Goal: Communication & Community: Answer question/provide support

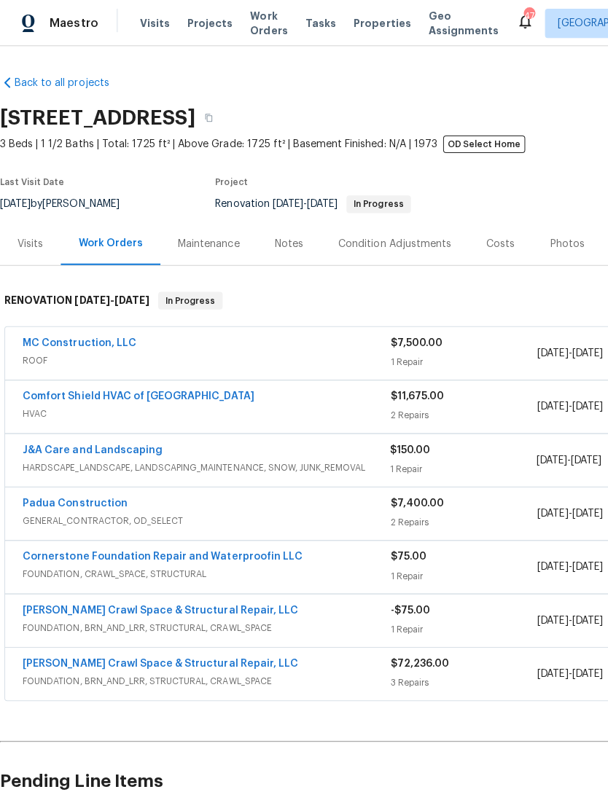
click at [136, 394] on link "Comfort Shield HVAC of NC" at bounding box center [138, 395] width 230 height 10
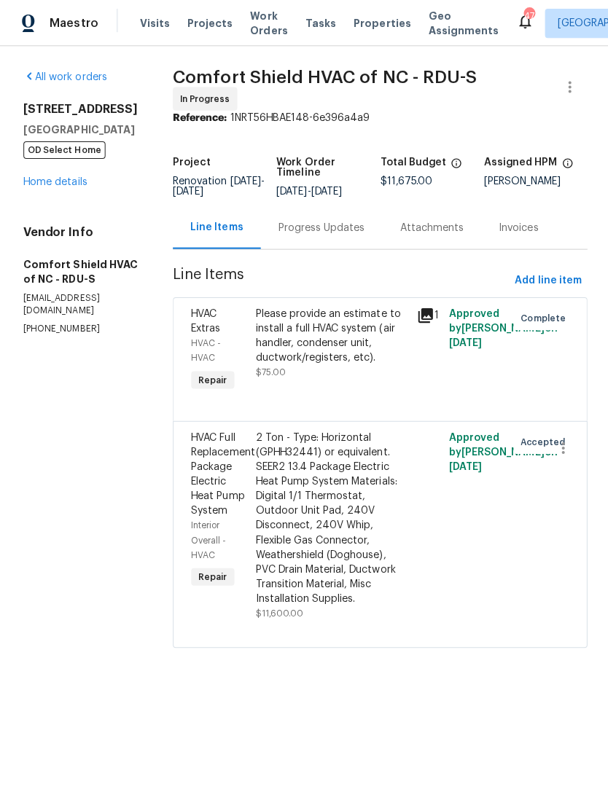
click at [333, 234] on div "Progress Updates" at bounding box center [320, 226] width 86 height 15
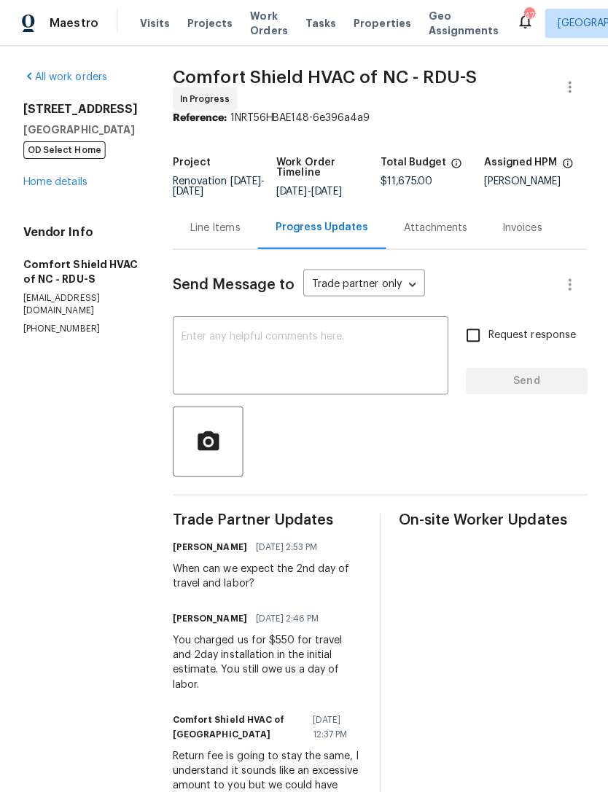
click at [51, 186] on link "Home details" at bounding box center [54, 181] width 63 height 10
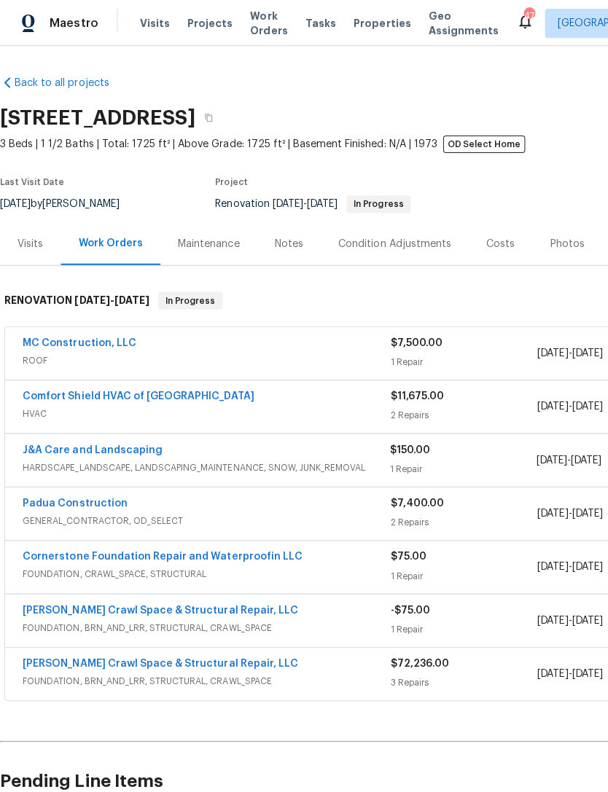
click at [144, 452] on link "J&A Care and Landscaping" at bounding box center [92, 448] width 138 height 10
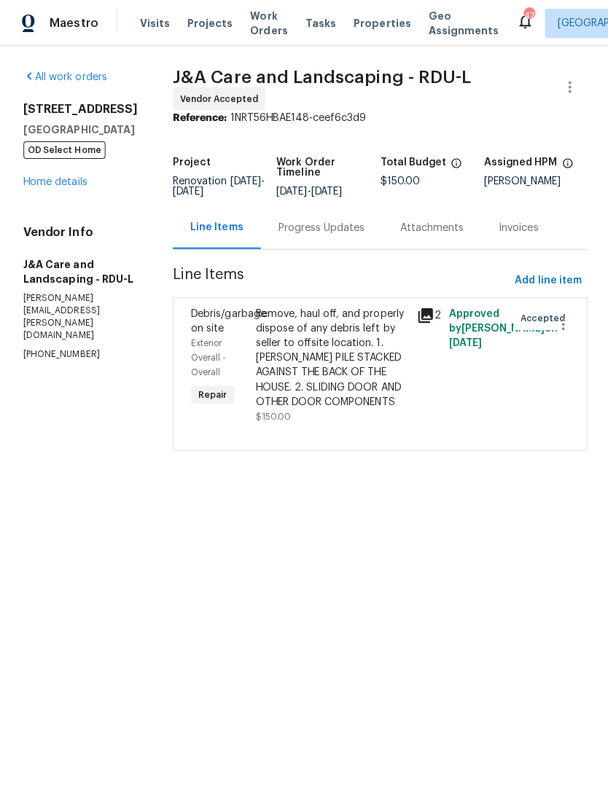
click at [342, 229] on div "Progress Updates" at bounding box center [320, 226] width 86 height 15
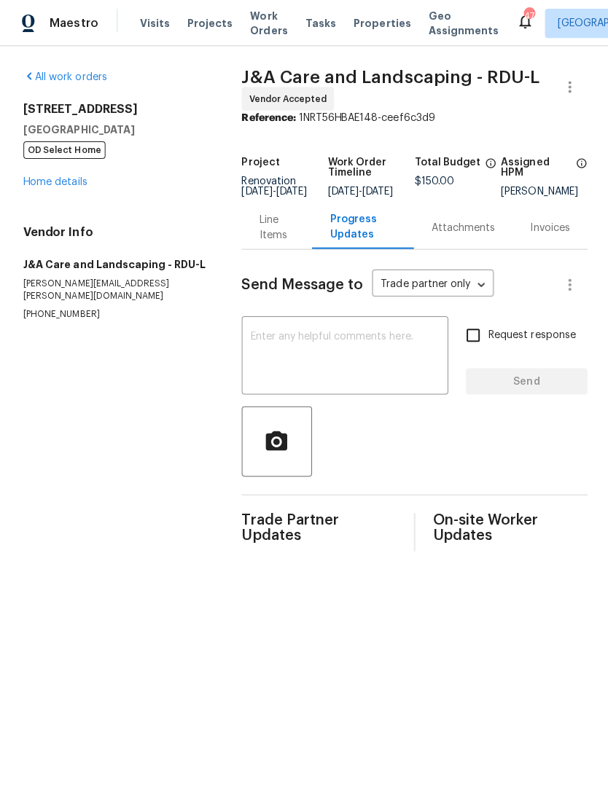
click at [296, 358] on textarea at bounding box center [343, 355] width 188 height 51
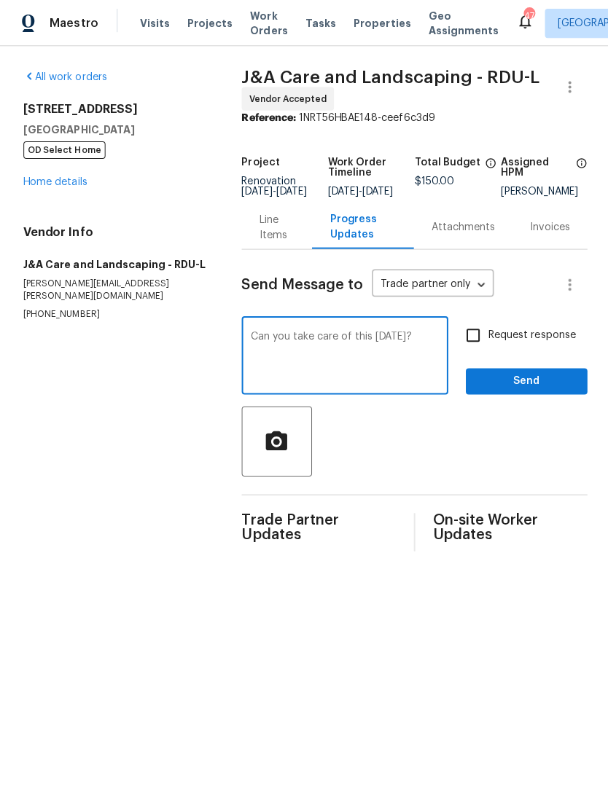
type textarea "Can you take care of this tomorrow?"
click at [479, 339] on input "Request response" at bounding box center [470, 333] width 31 height 31
checkbox input "true"
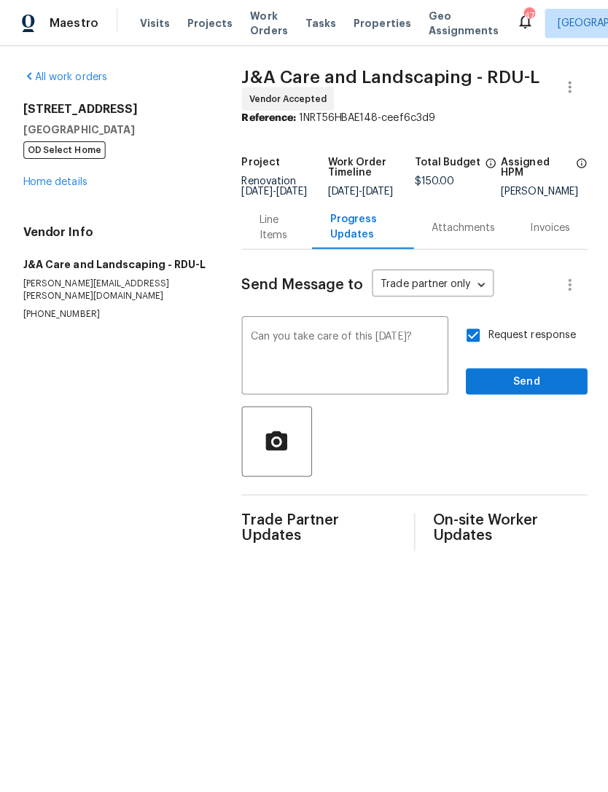
click at [372, 343] on textarea "Can you take care of this tomorrow?" at bounding box center [343, 355] width 188 height 51
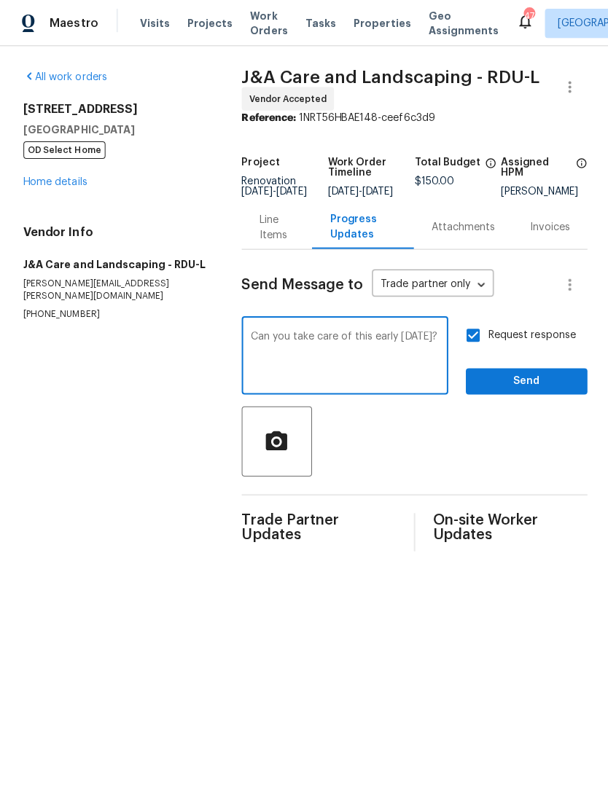
type textarea "Can you take care of this early tomorrow?"
click at [514, 384] on span "Send" at bounding box center [524, 380] width 98 height 18
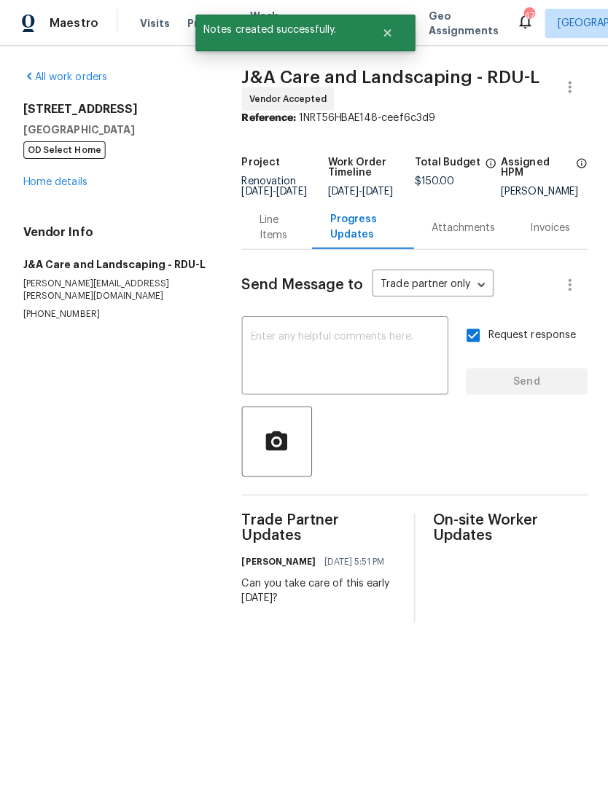
click at [57, 181] on link "Home details" at bounding box center [54, 181] width 63 height 10
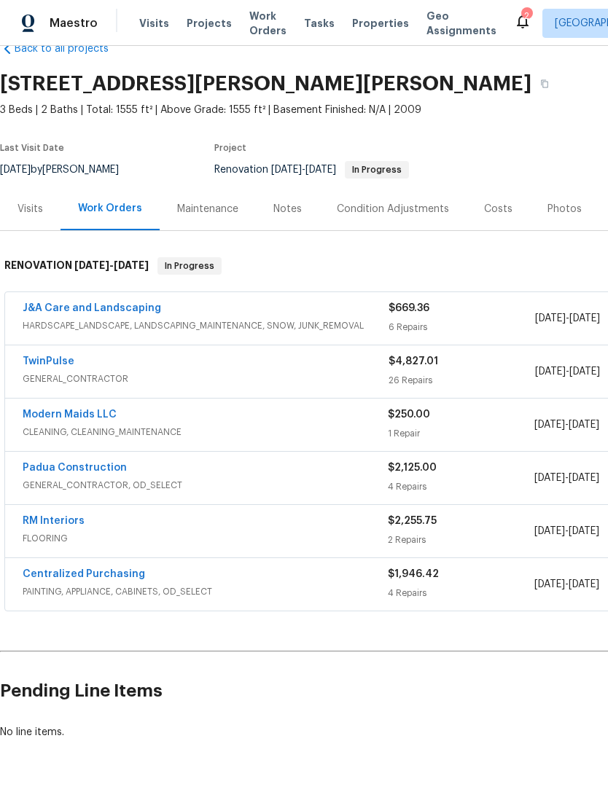
scroll to position [33, 0]
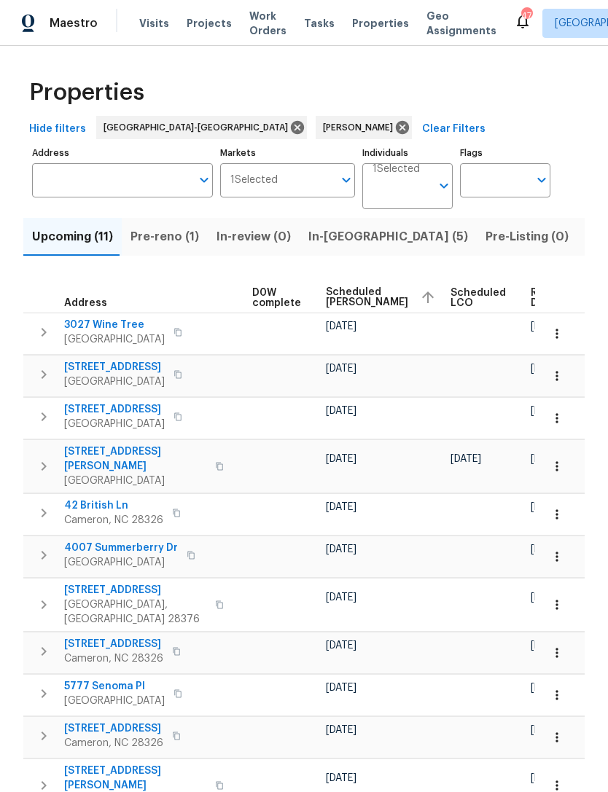
scroll to position [0, 384]
click at [565, 331] on button "button" at bounding box center [557, 334] width 32 height 32
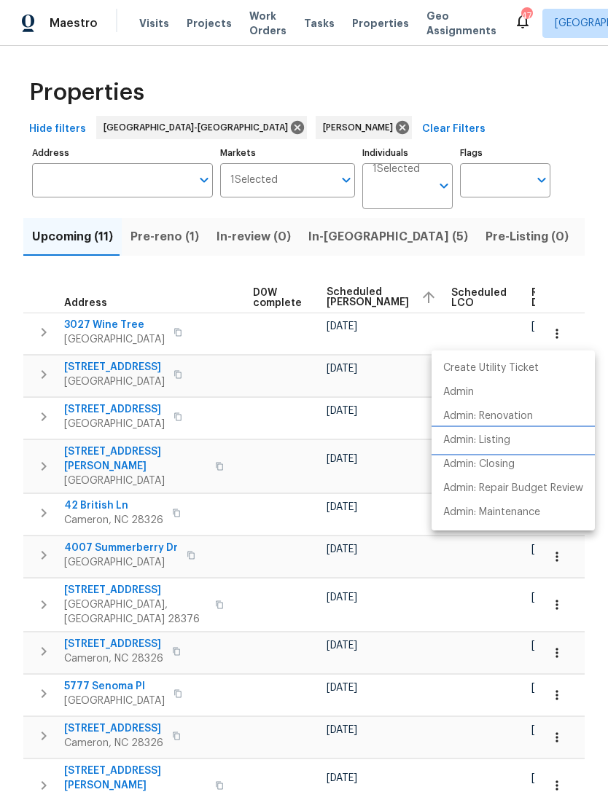
click at [499, 439] on p "Admin: Listing" at bounding box center [476, 440] width 67 height 15
click at [578, 127] on div at bounding box center [304, 396] width 608 height 792
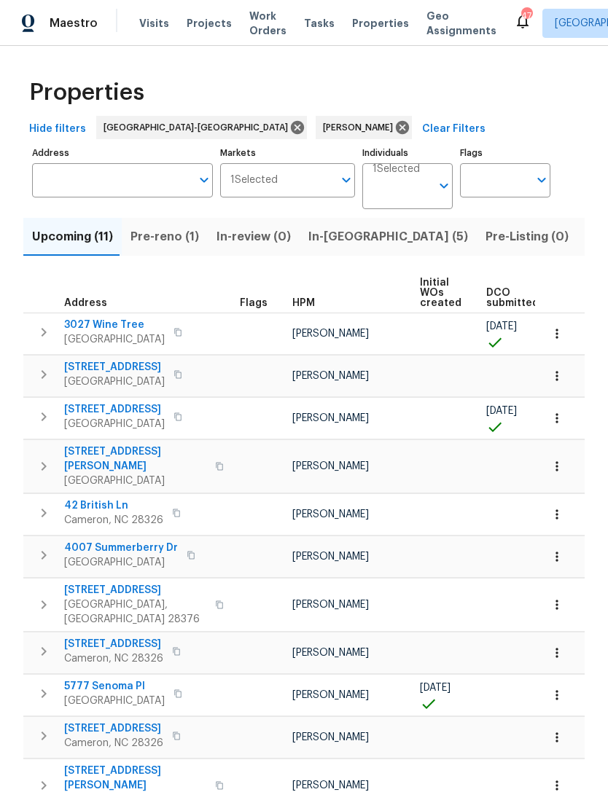
scroll to position [0, 0]
click at [103, 321] on span "3027 Wine Tree" at bounding box center [114, 325] width 101 height 15
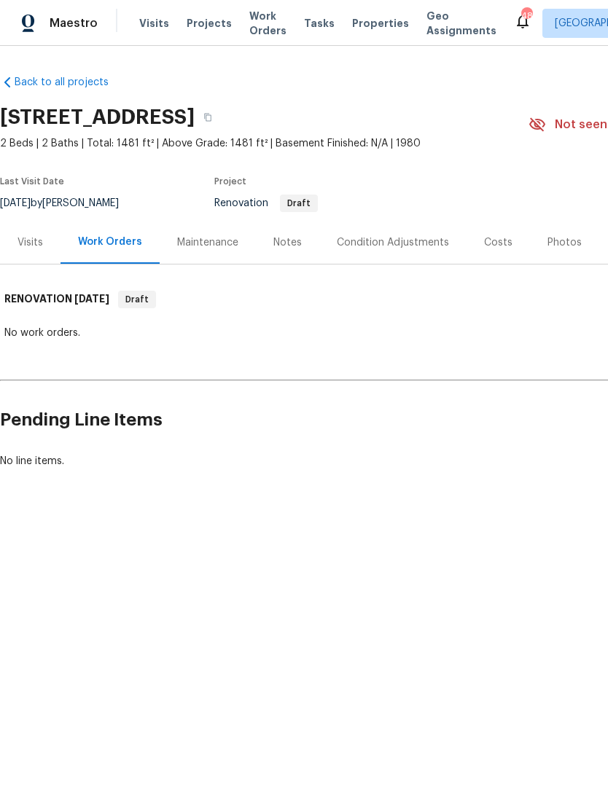
click at [484, 243] on div "Costs" at bounding box center [498, 242] width 28 height 15
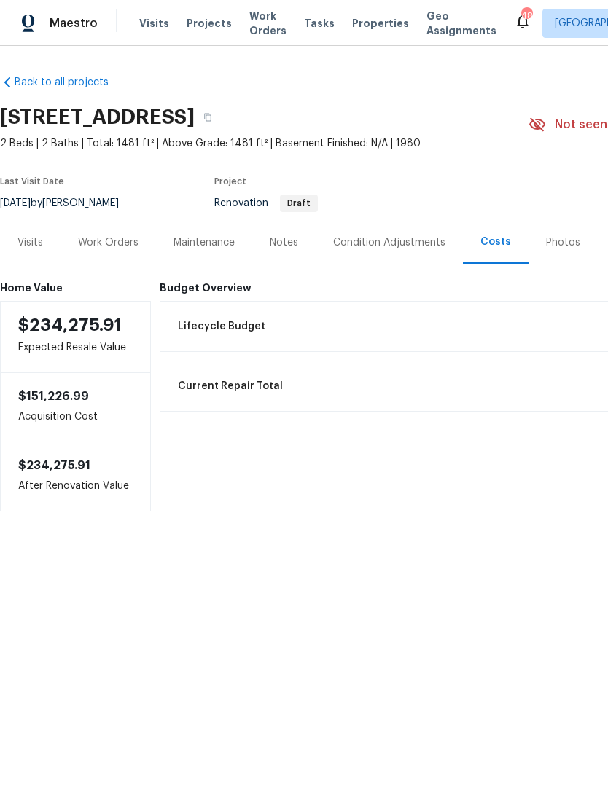
click at [287, 242] on div "Notes" at bounding box center [284, 242] width 28 height 15
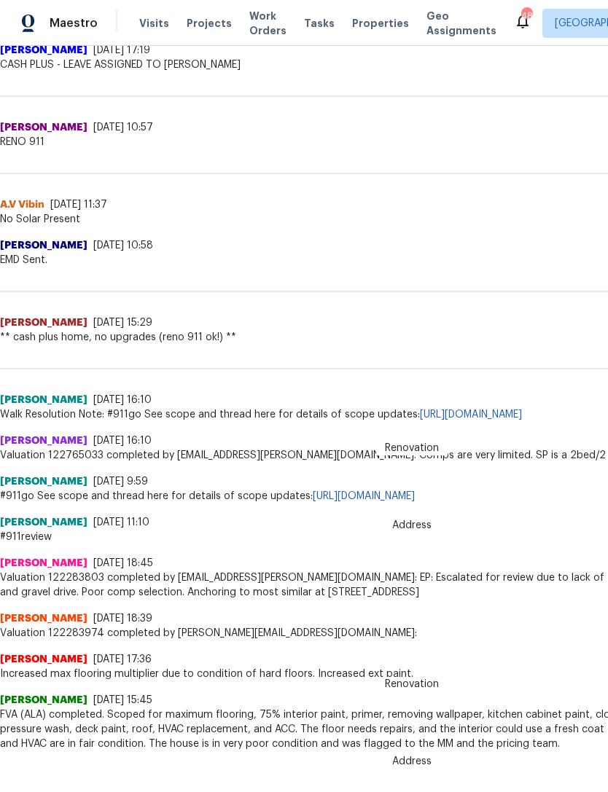
scroll to position [587, 0]
click at [522, 416] on link "[URL][DOMAIN_NAME]" at bounding box center [471, 415] width 102 height 10
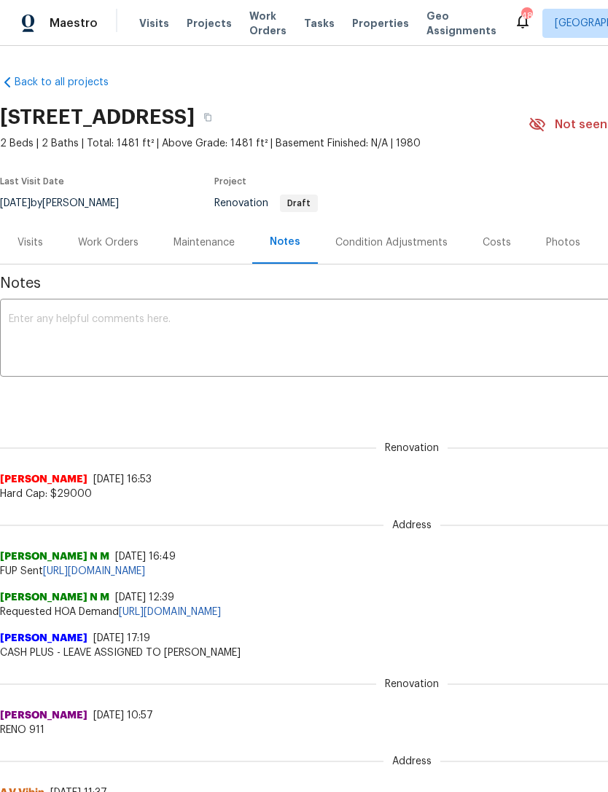
scroll to position [0, 0]
click at [113, 231] on div "Work Orders" at bounding box center [107, 242] width 95 height 43
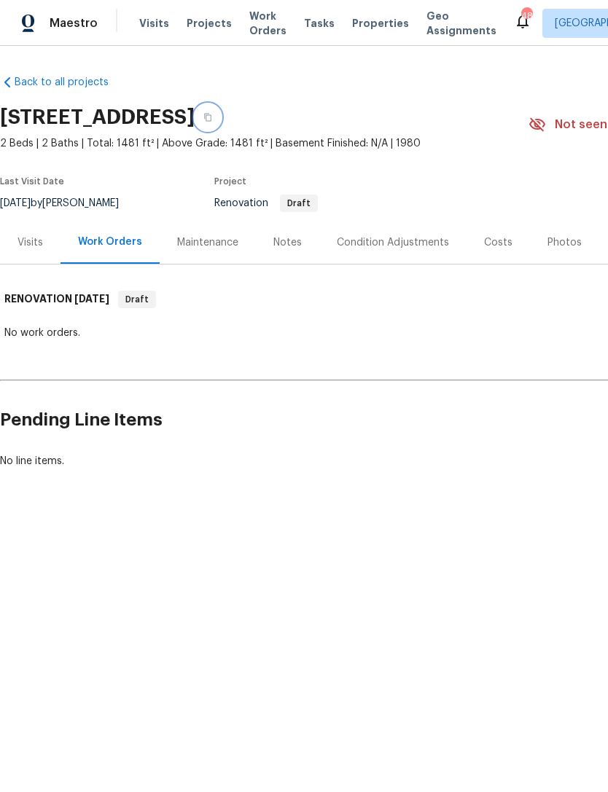
click at [221, 118] on button "button" at bounding box center [208, 117] width 26 height 26
click at [212, 114] on icon "button" at bounding box center [207, 117] width 9 height 9
click at [497, 240] on div "Costs" at bounding box center [498, 242] width 28 height 15
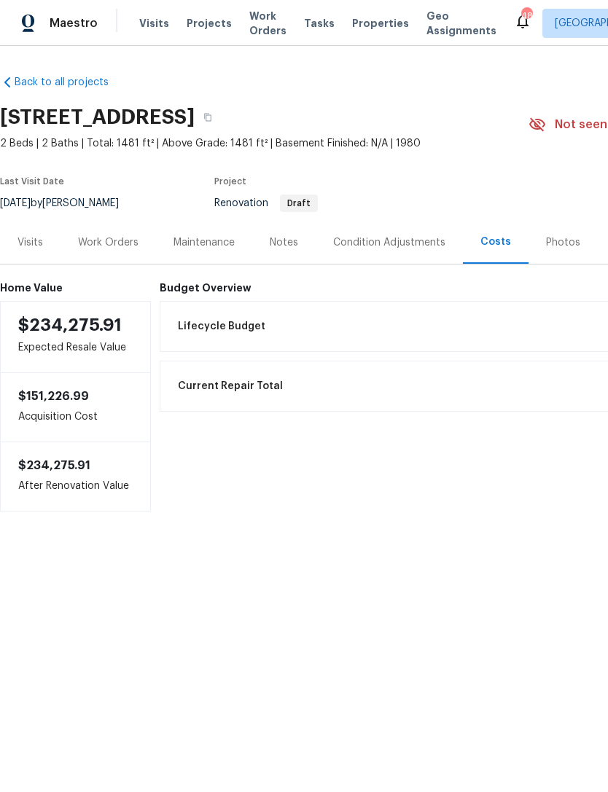
click at [114, 239] on div "Work Orders" at bounding box center [108, 242] width 60 height 15
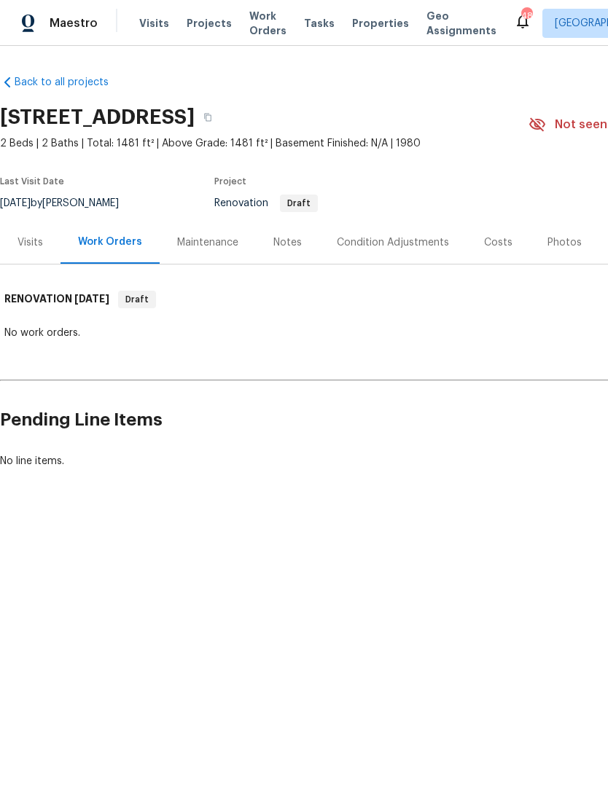
click at [36, 239] on div "Visits" at bounding box center [29, 242] width 25 height 15
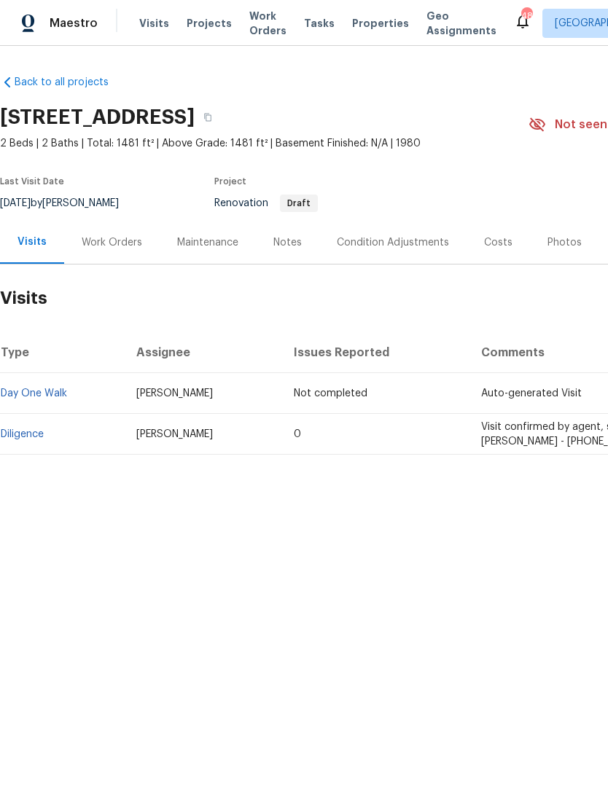
click at [206, 238] on div "Maintenance" at bounding box center [207, 242] width 61 height 15
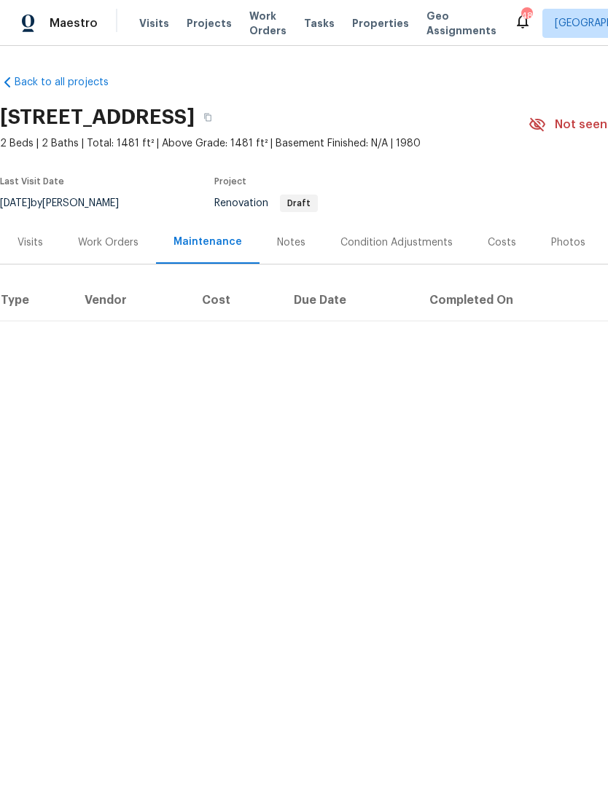
click at [296, 247] on div "Notes" at bounding box center [291, 242] width 28 height 15
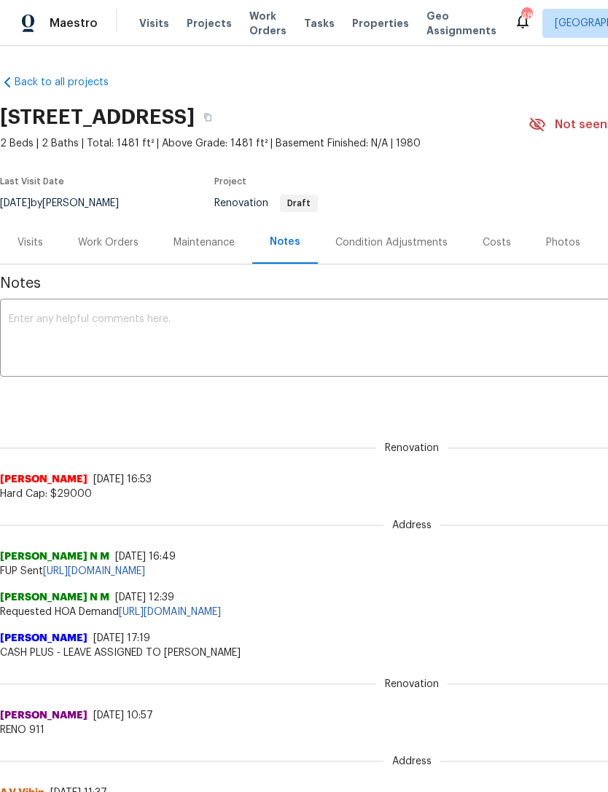
click at [396, 243] on div "Condition Adjustments" at bounding box center [391, 242] width 112 height 15
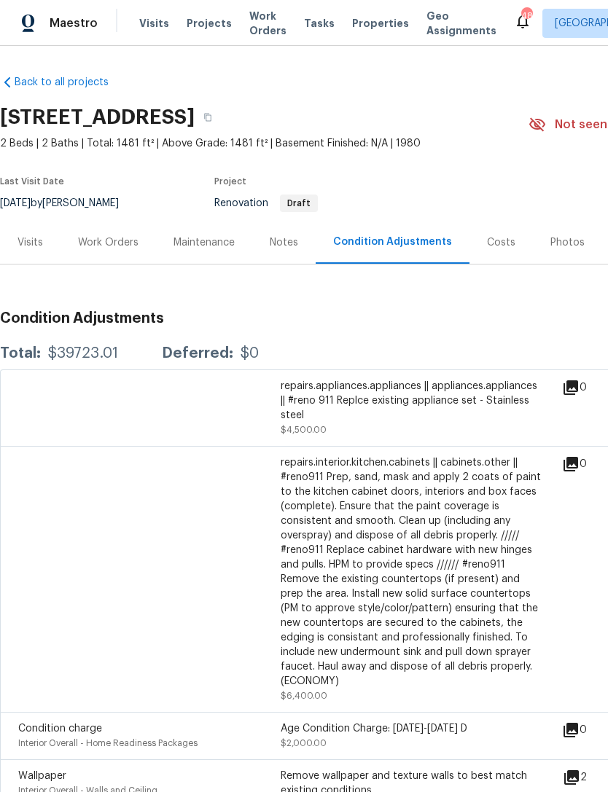
click at [487, 5] on div "Maestro Visits Projects Work Orders Tasks Properties Geo Assignments 48 Raleigh…" at bounding box center [304, 23] width 608 height 46
click at [96, 239] on div "Work Orders" at bounding box center [108, 242] width 60 height 15
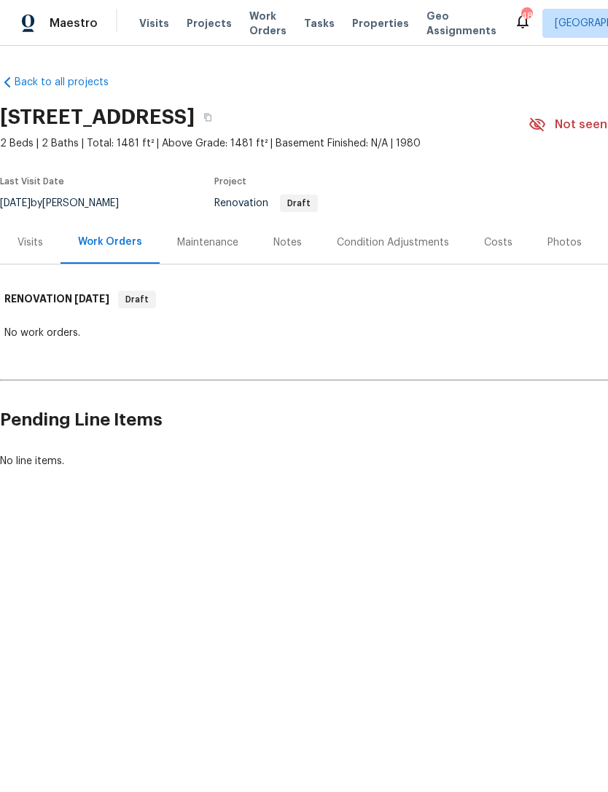
click at [33, 240] on div "Visits" at bounding box center [29, 242] width 25 height 15
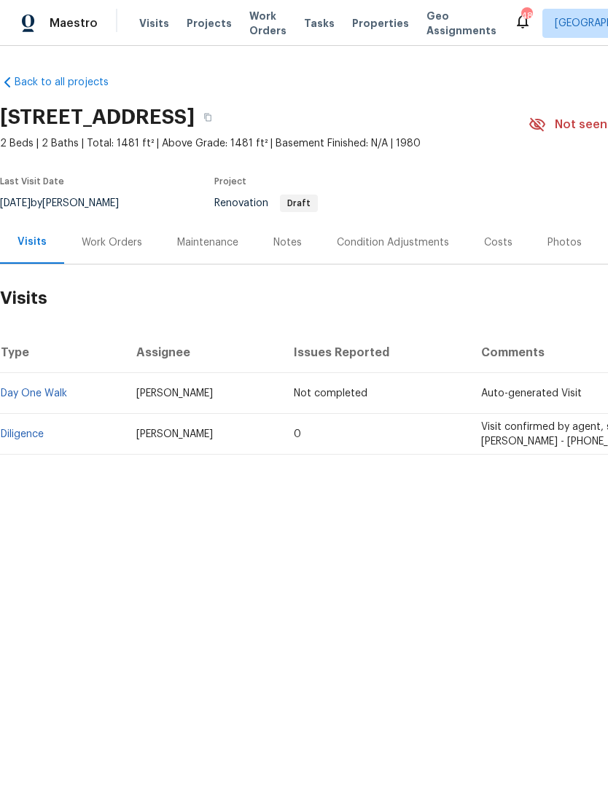
click at [123, 245] on div "Work Orders" at bounding box center [112, 242] width 60 height 15
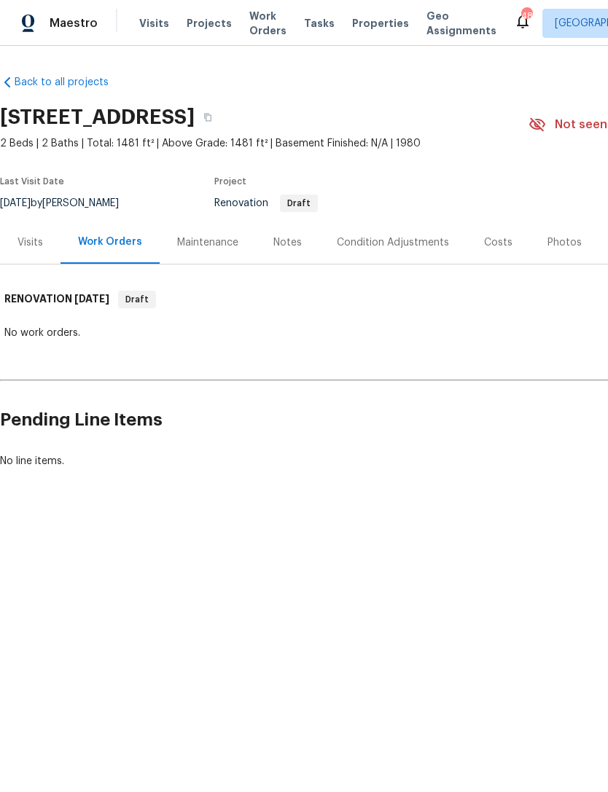
click at [39, 237] on div "Visits" at bounding box center [29, 242] width 25 height 15
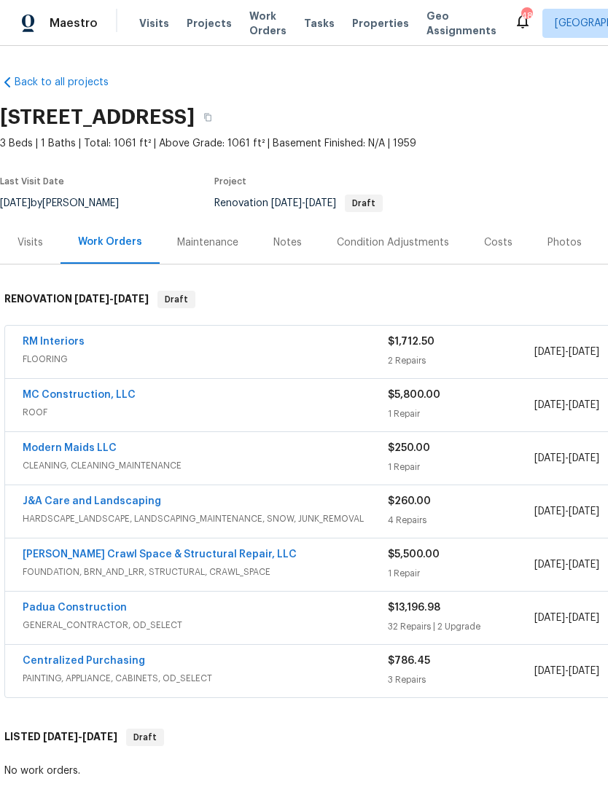
click at [94, 609] on link "Padua Construction" at bounding box center [75, 607] width 104 height 10
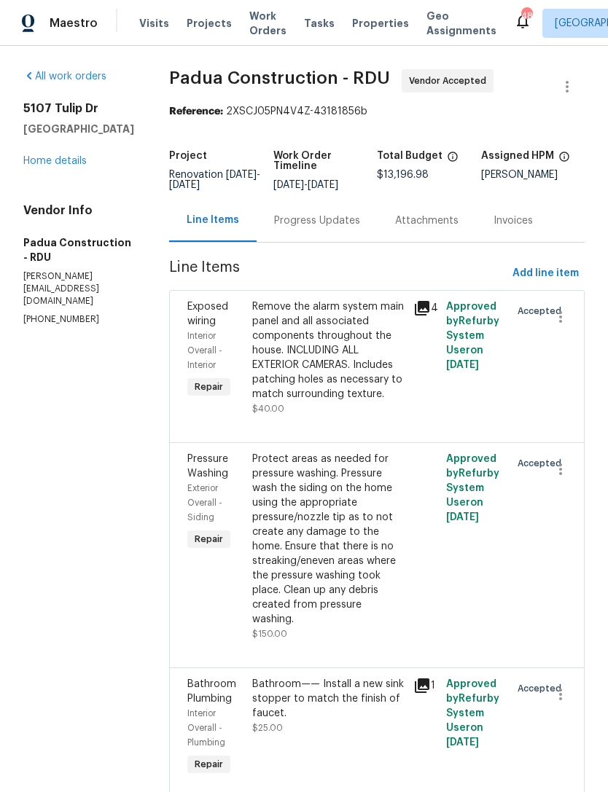
click at [377, 229] on div "Attachments" at bounding box center [426, 220] width 98 height 43
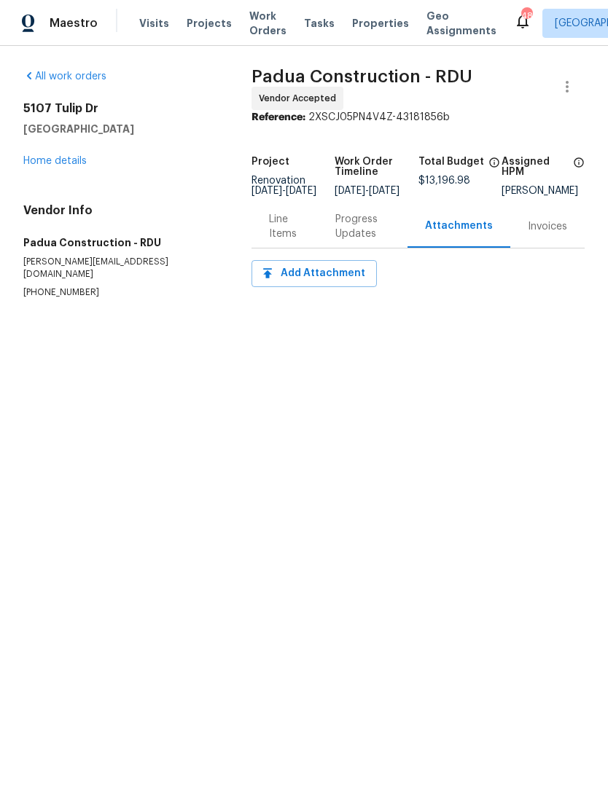
click at [344, 234] on div "Progress Updates" at bounding box center [362, 226] width 55 height 29
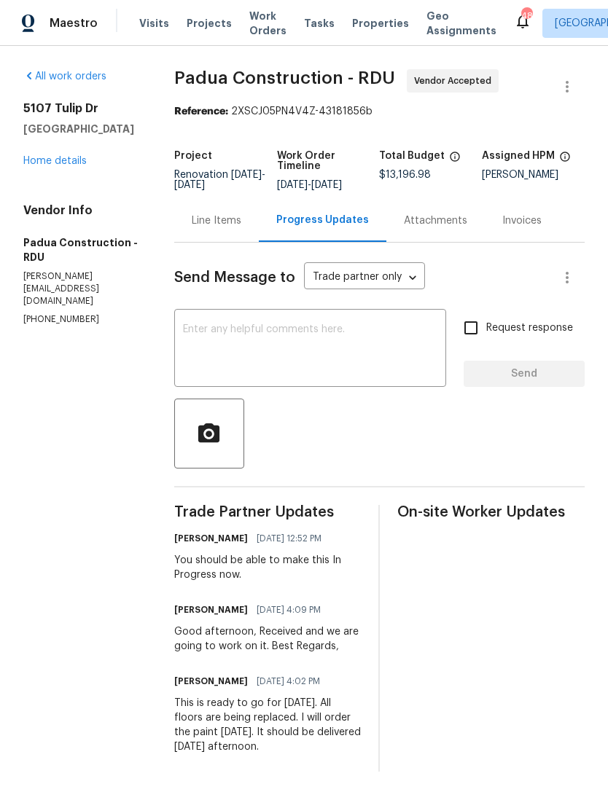
click at [360, 353] on textarea at bounding box center [310, 349] width 254 height 51
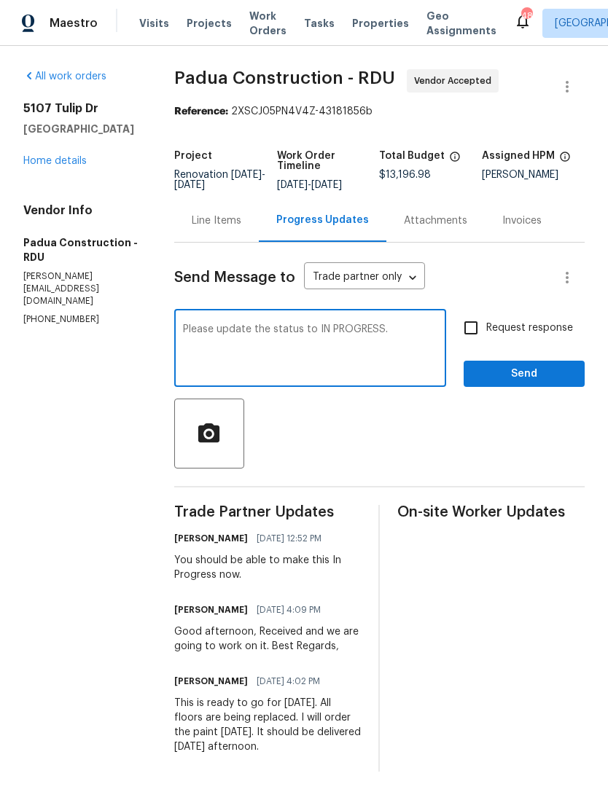
type textarea "Please update the status to IN PROGRESS."
click at [476, 329] on input "Request response" at bounding box center [470, 328] width 31 height 31
checkbox input "true"
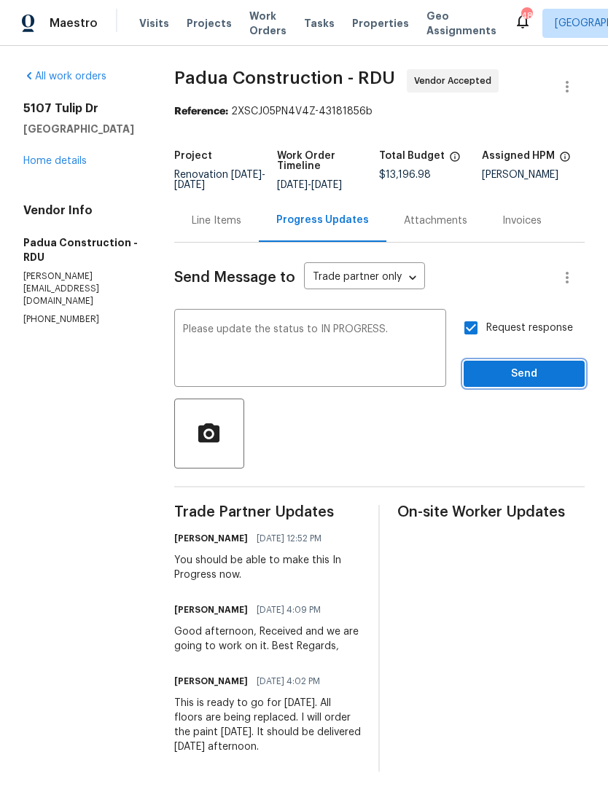
click at [536, 377] on span "Send" at bounding box center [524, 374] width 98 height 18
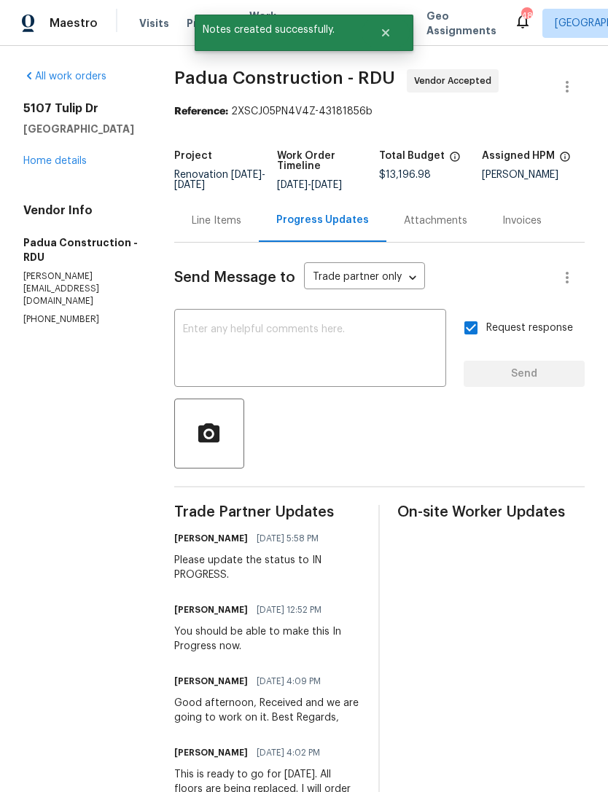
click at [71, 160] on link "Home details" at bounding box center [54, 161] width 63 height 10
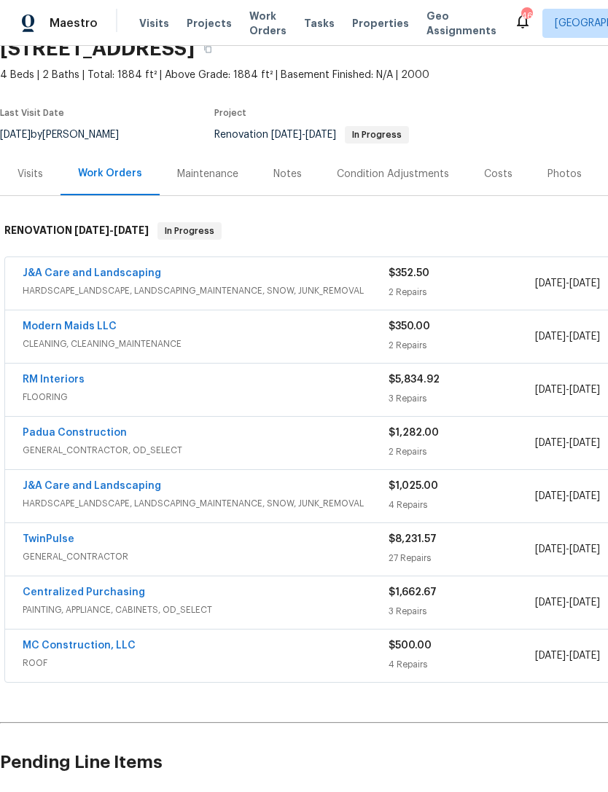
scroll to position [69, 0]
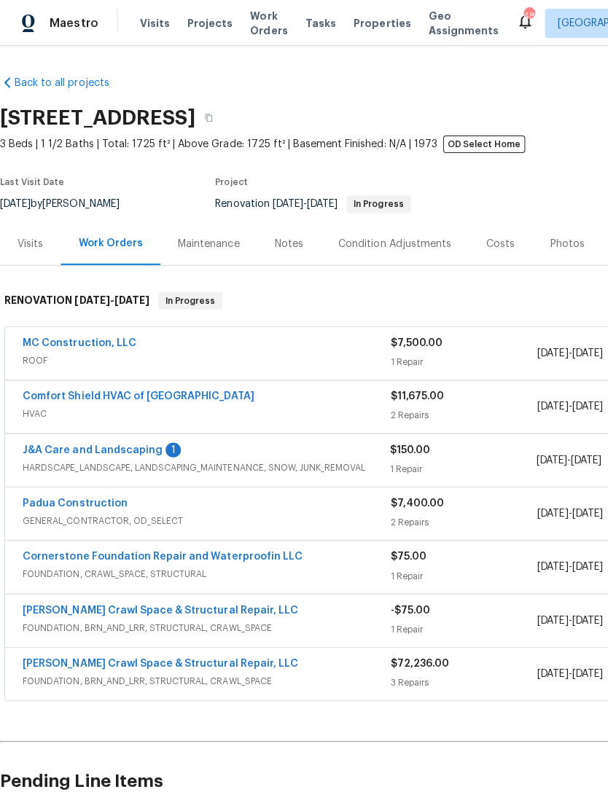
click at [165, 449] on div "1" at bounding box center [172, 448] width 15 height 15
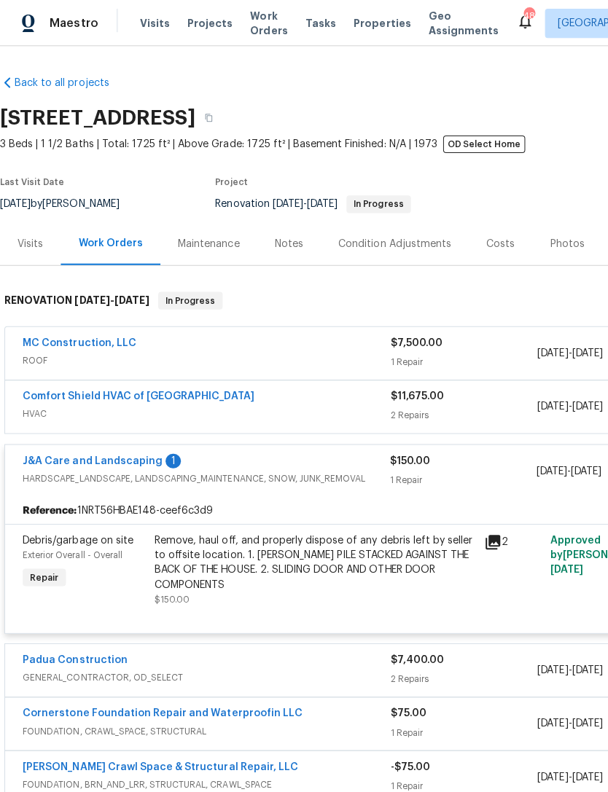
click at [152, 458] on link "J&A Care and Landscaping" at bounding box center [92, 459] width 138 height 10
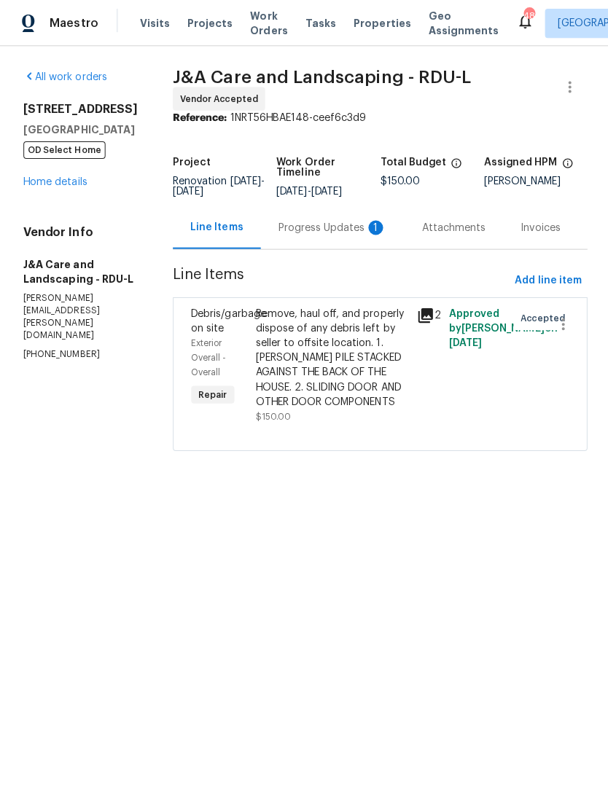
click at [321, 234] on div "Progress Updates 1" at bounding box center [331, 226] width 108 height 15
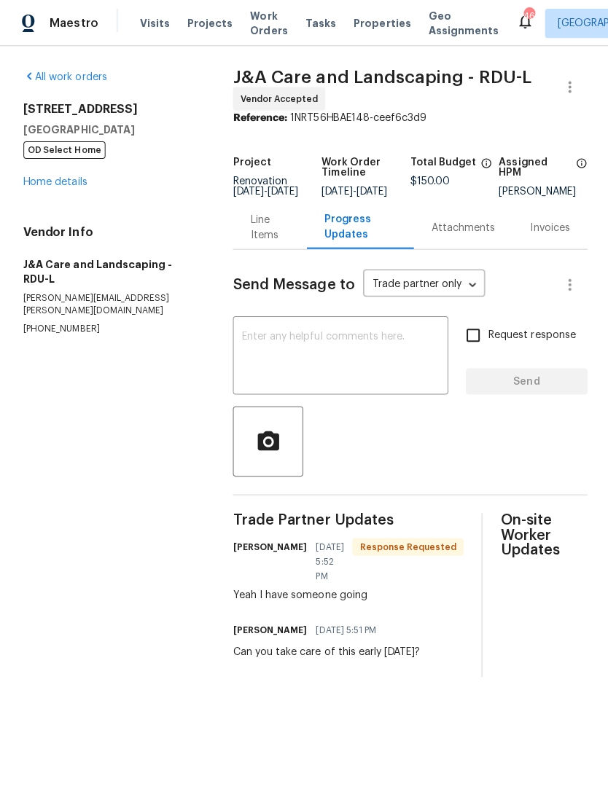
click at [311, 355] on textarea at bounding box center [338, 355] width 197 height 51
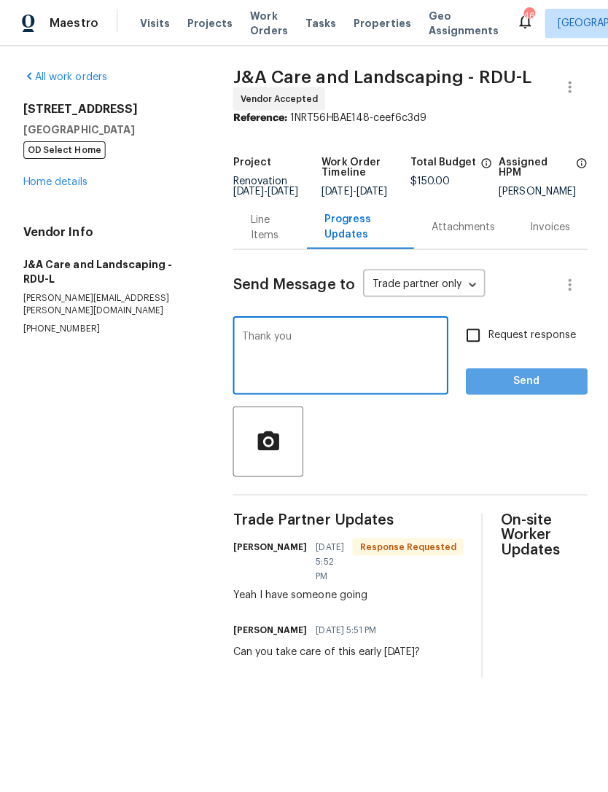
type textarea "Thank you"
click at [506, 388] on span "Send" at bounding box center [524, 380] width 98 height 18
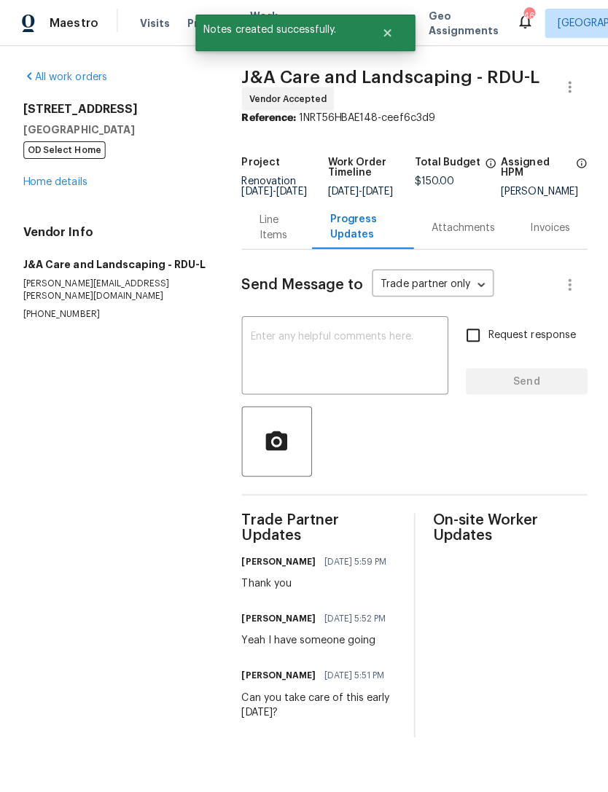
click at [51, 185] on link "Home details" at bounding box center [54, 181] width 63 height 10
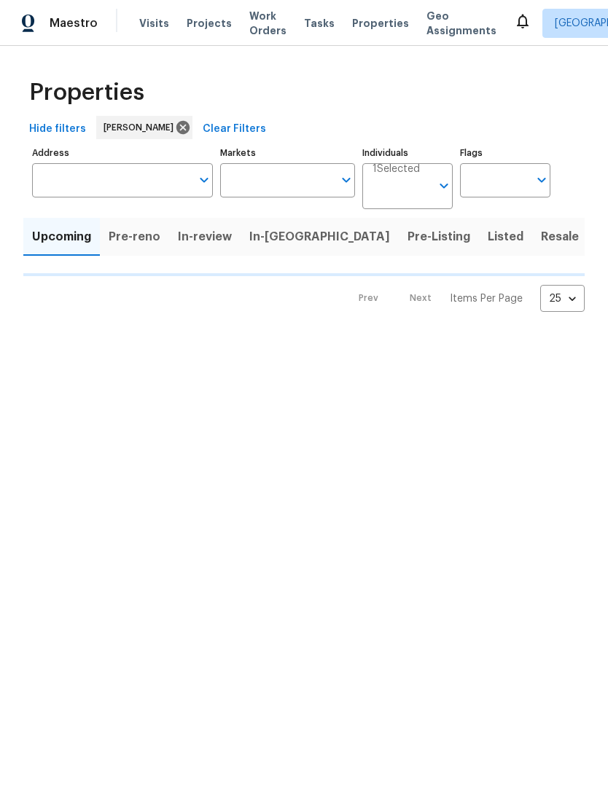
type input "100"
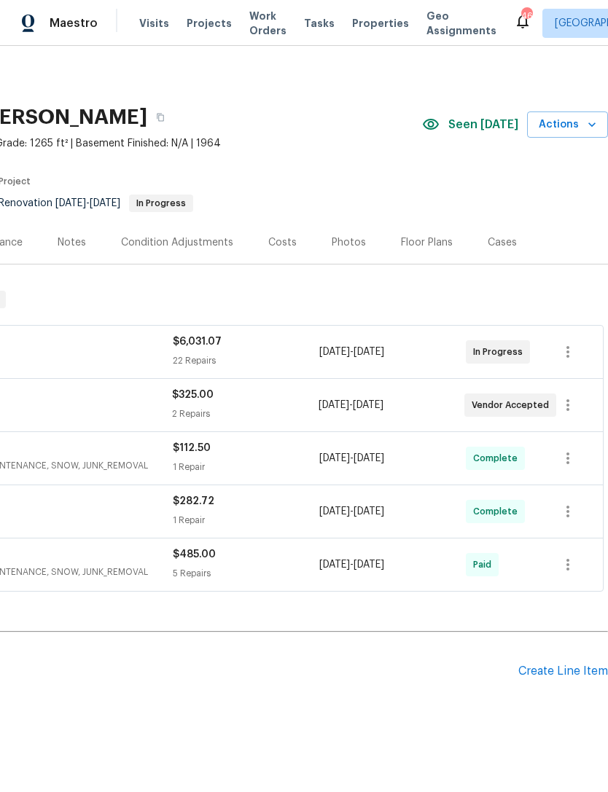
scroll to position [0, 216]
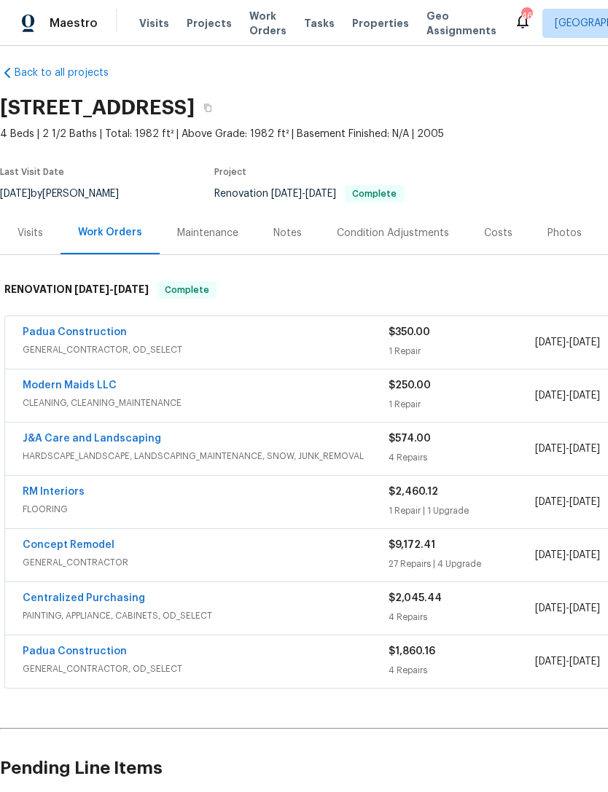
scroll to position [11, 0]
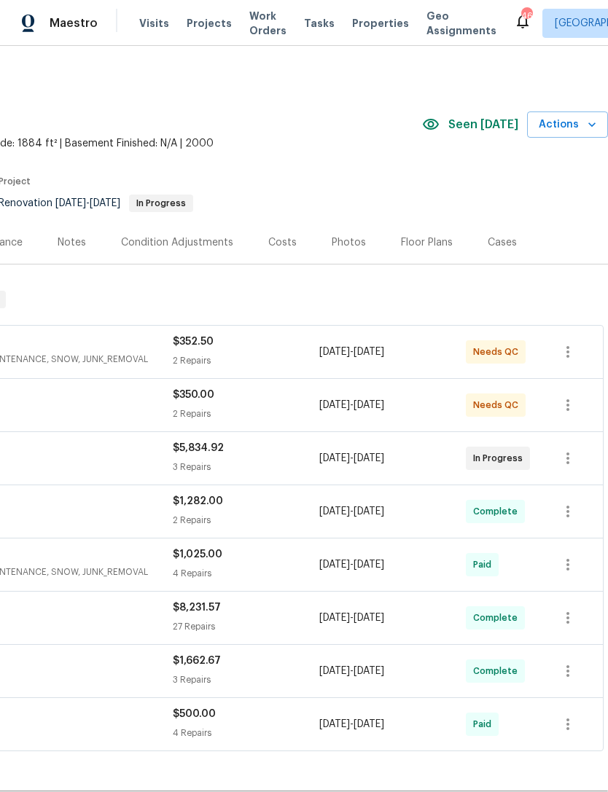
scroll to position [0, 216]
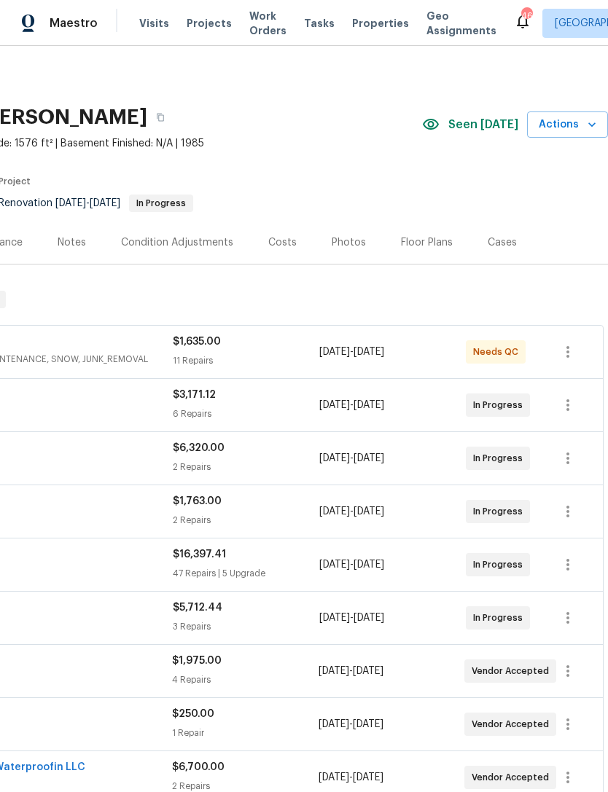
scroll to position [0, 216]
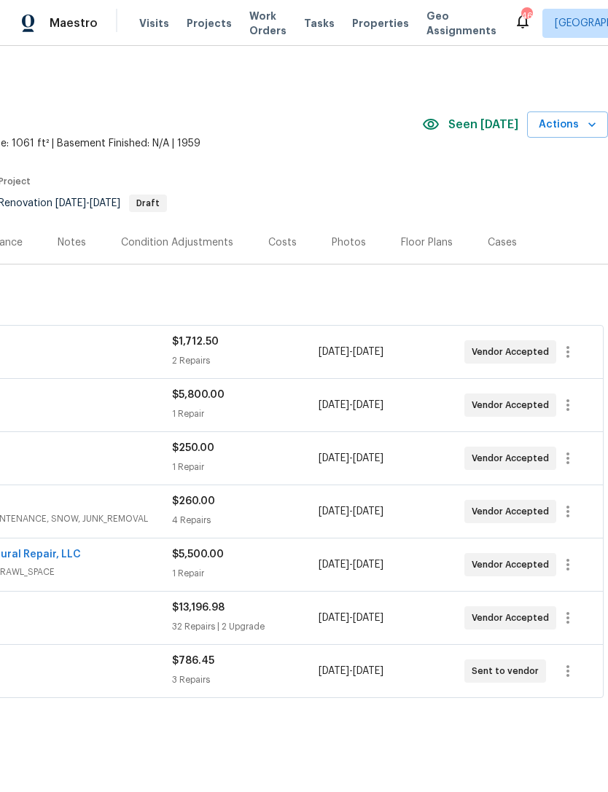
scroll to position [0, 216]
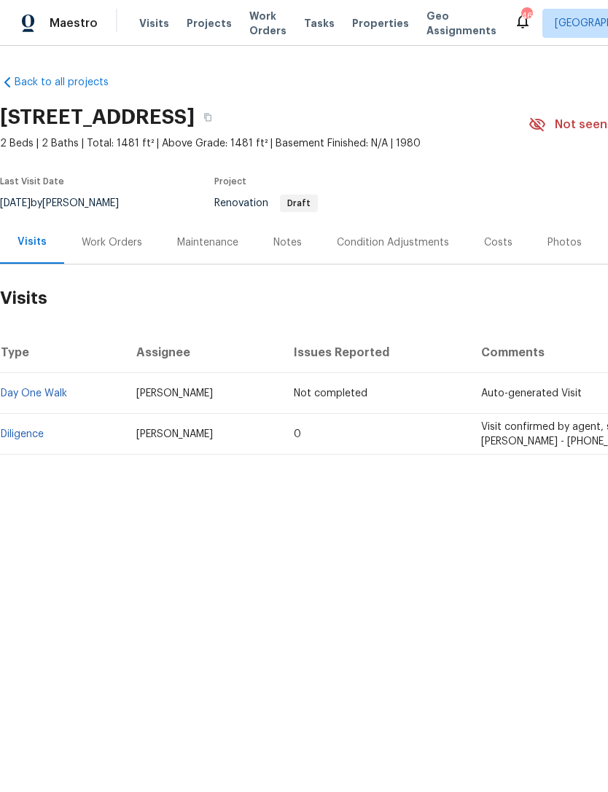
click at [118, 237] on div "Work Orders" at bounding box center [112, 242] width 60 height 15
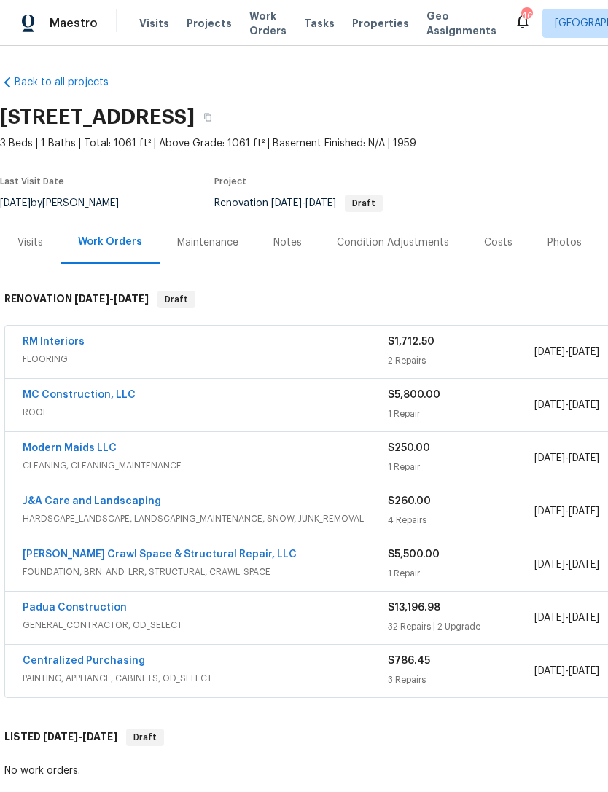
click at [485, 239] on div "Costs" at bounding box center [498, 242] width 28 height 15
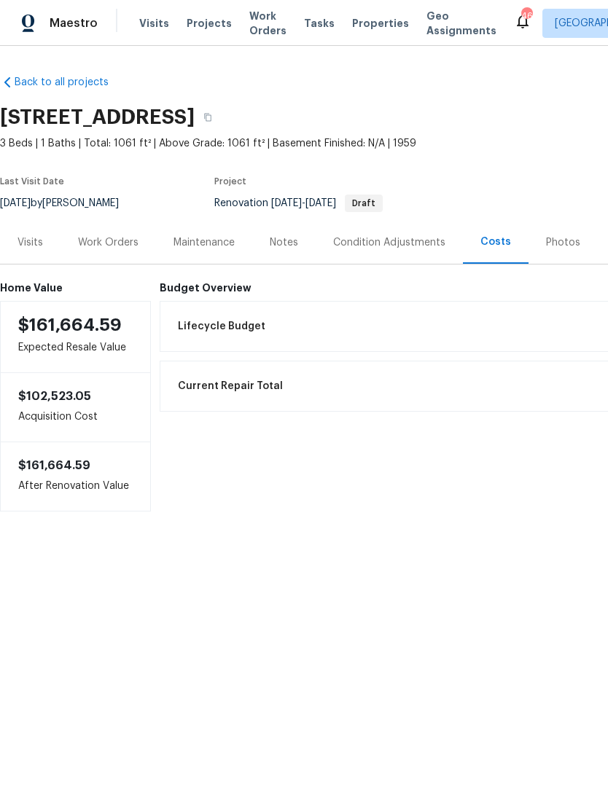
click at [95, 244] on div "Work Orders" at bounding box center [108, 242] width 60 height 15
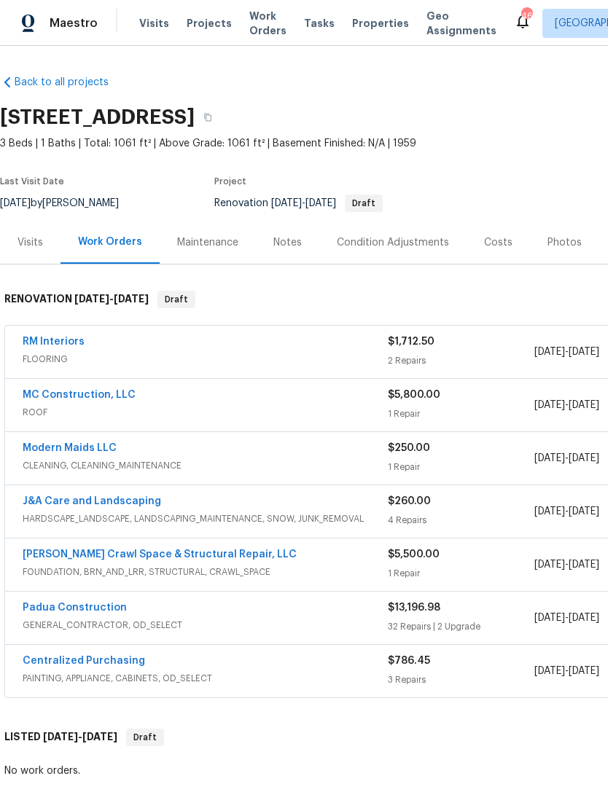
click at [289, 248] on div "Notes" at bounding box center [287, 242] width 28 height 15
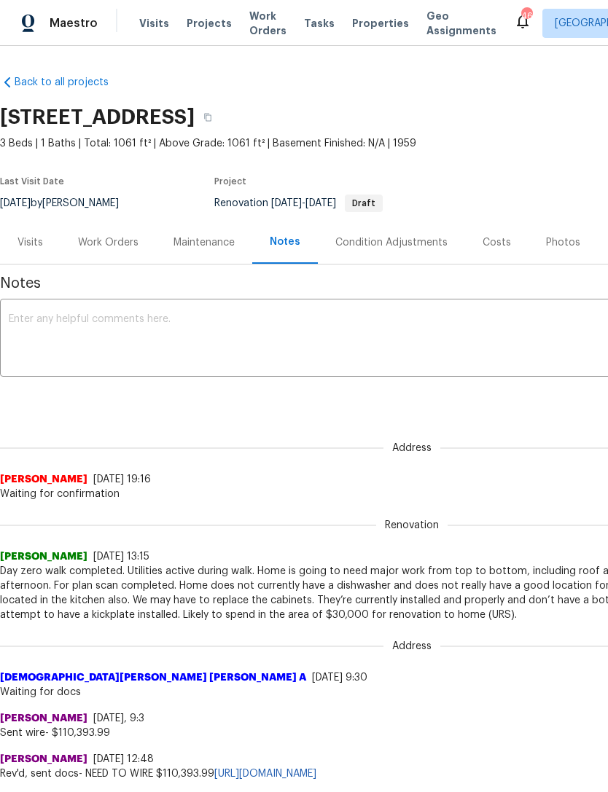
click at [497, 240] on div "Costs" at bounding box center [496, 242] width 28 height 15
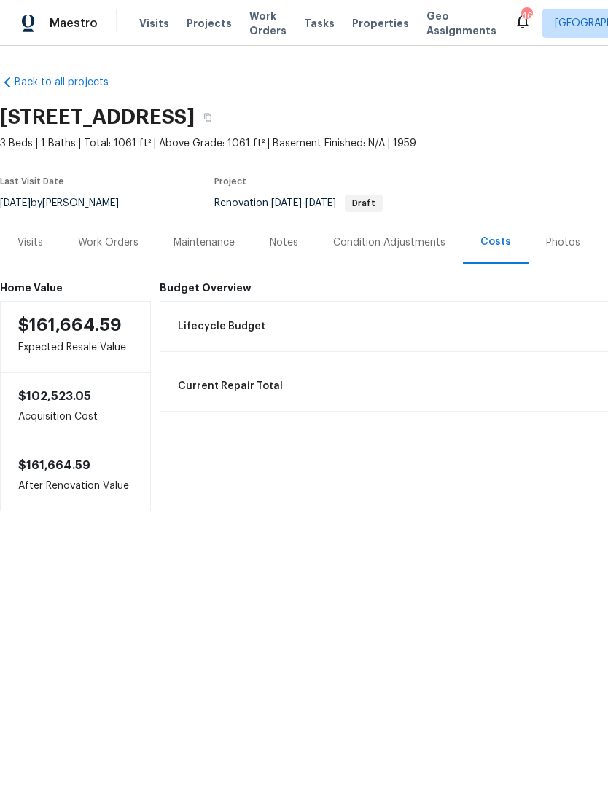
click at [117, 245] on div "Work Orders" at bounding box center [108, 242] width 60 height 15
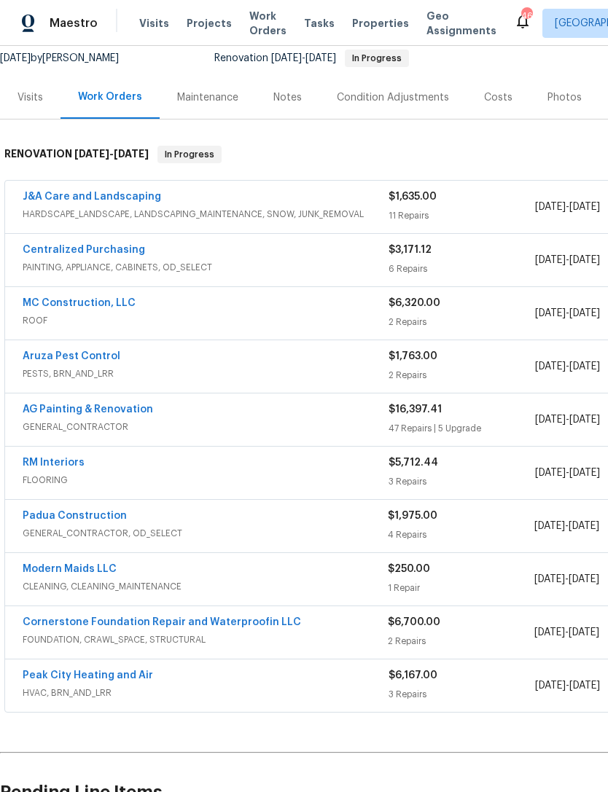
scroll to position [145, 0]
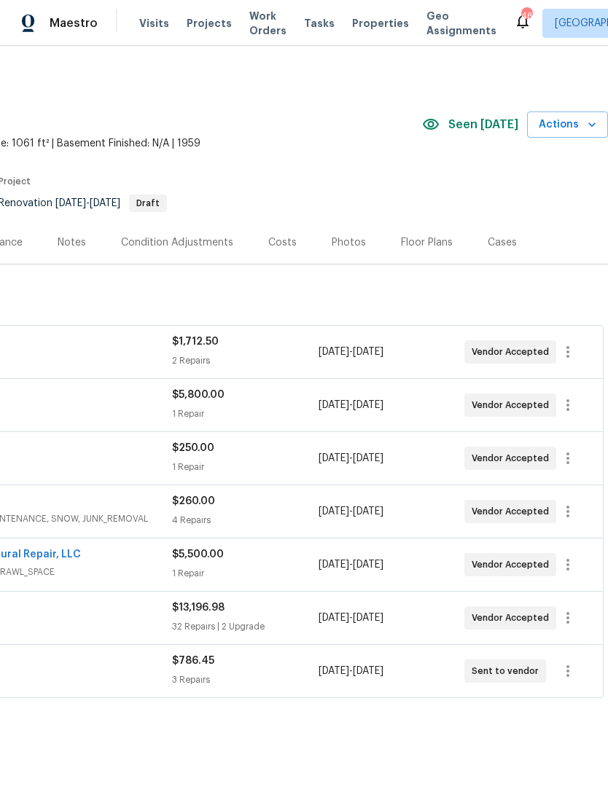
scroll to position [0, 216]
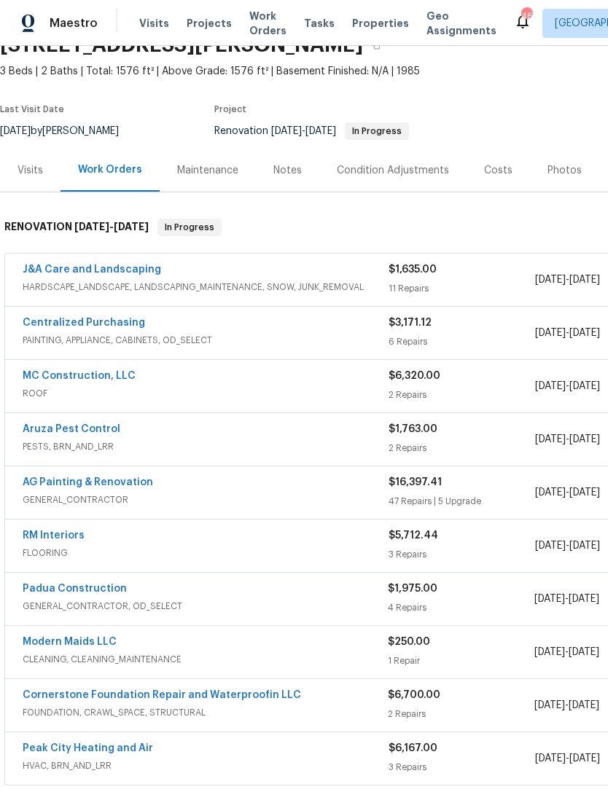
scroll to position [72, 0]
